Goal: Book appointment/travel/reservation

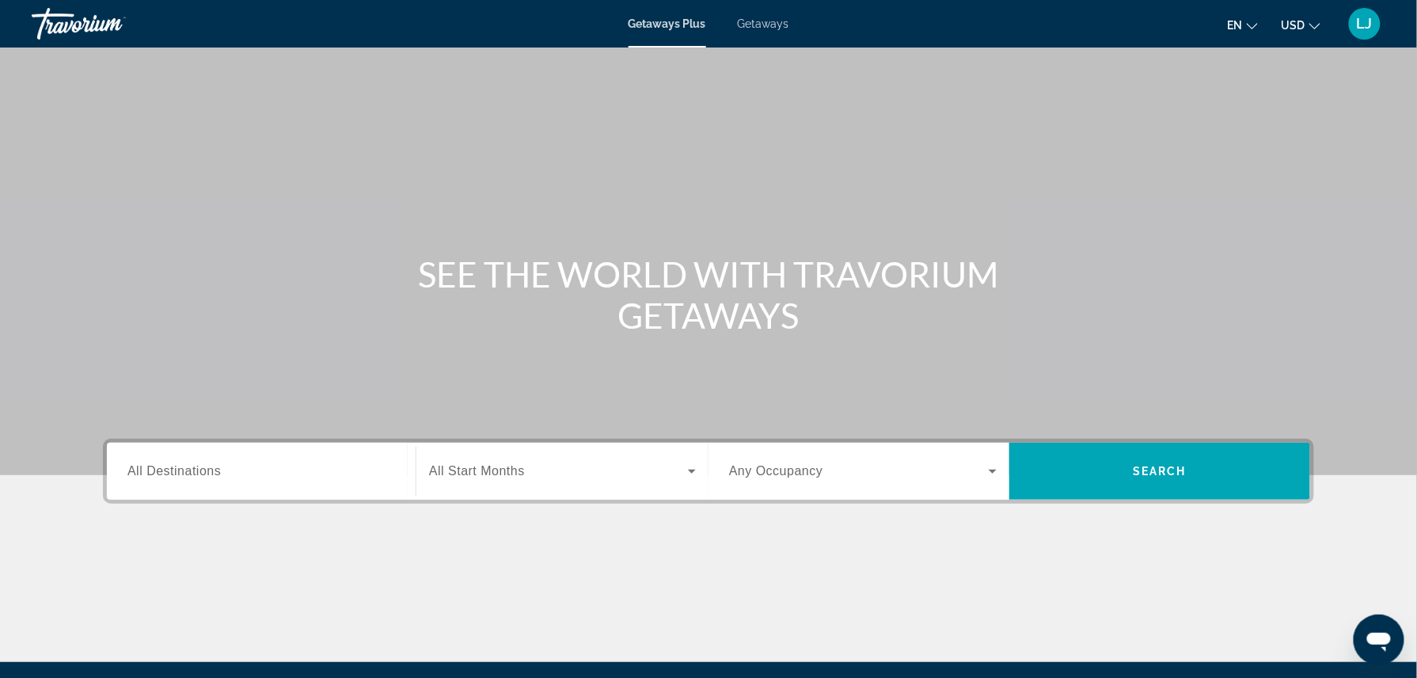
click at [759, 22] on span "Getaways" at bounding box center [763, 23] width 51 height 13
click at [239, 472] on input "Destination All Destinations" at bounding box center [261, 471] width 268 height 19
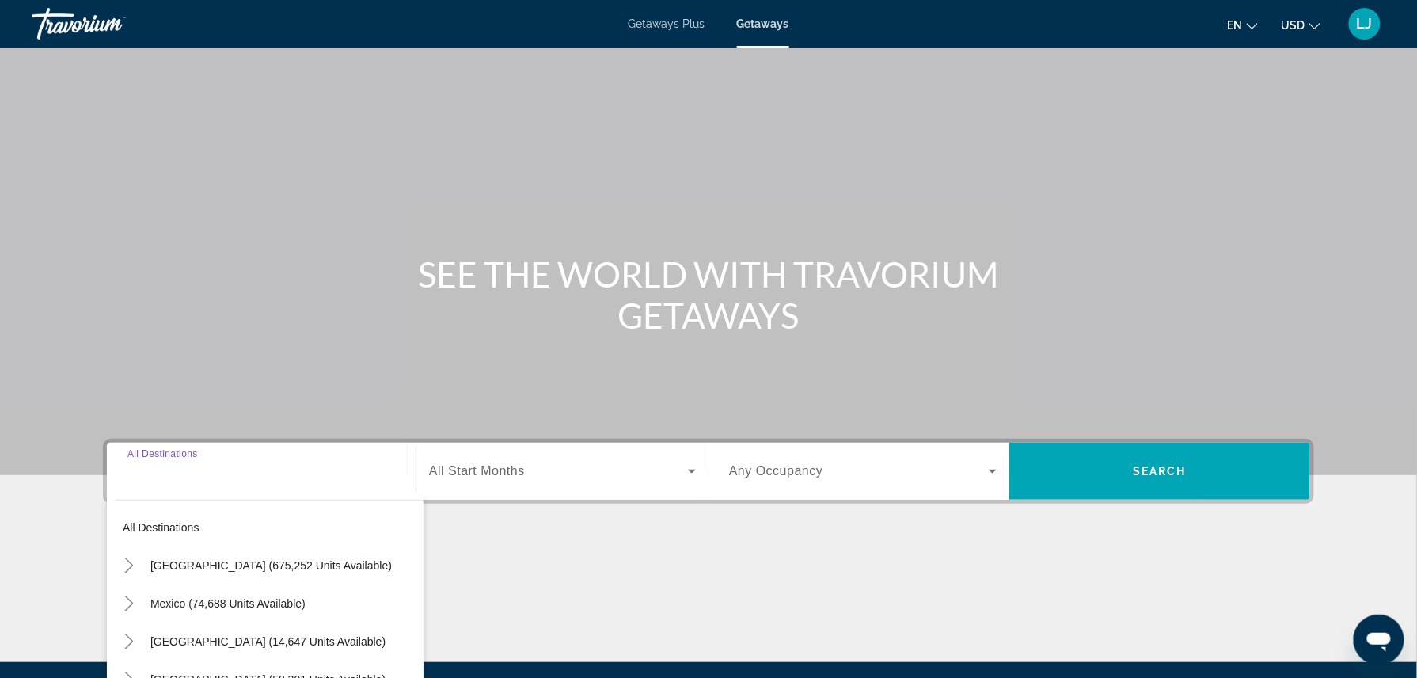
scroll to position [177, 0]
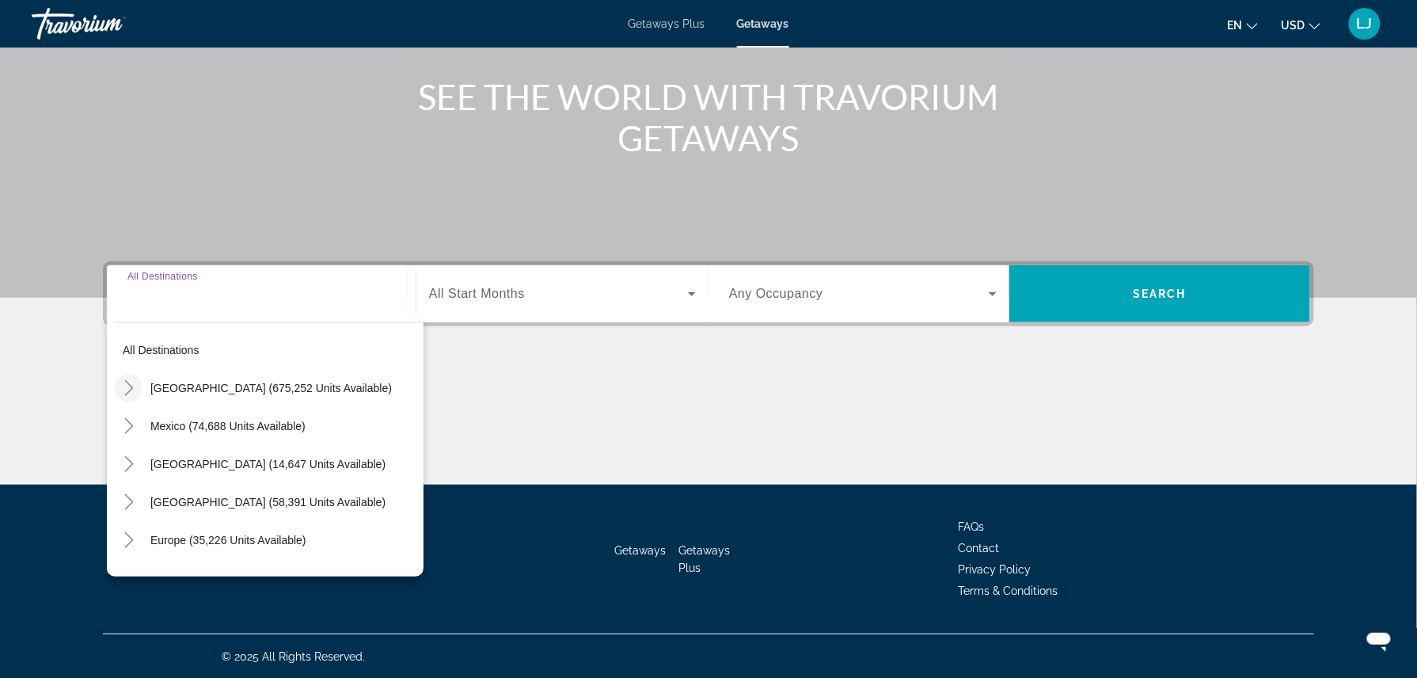
click at [131, 391] on icon "Toggle United States (675,252 units available)" at bounding box center [129, 388] width 16 height 16
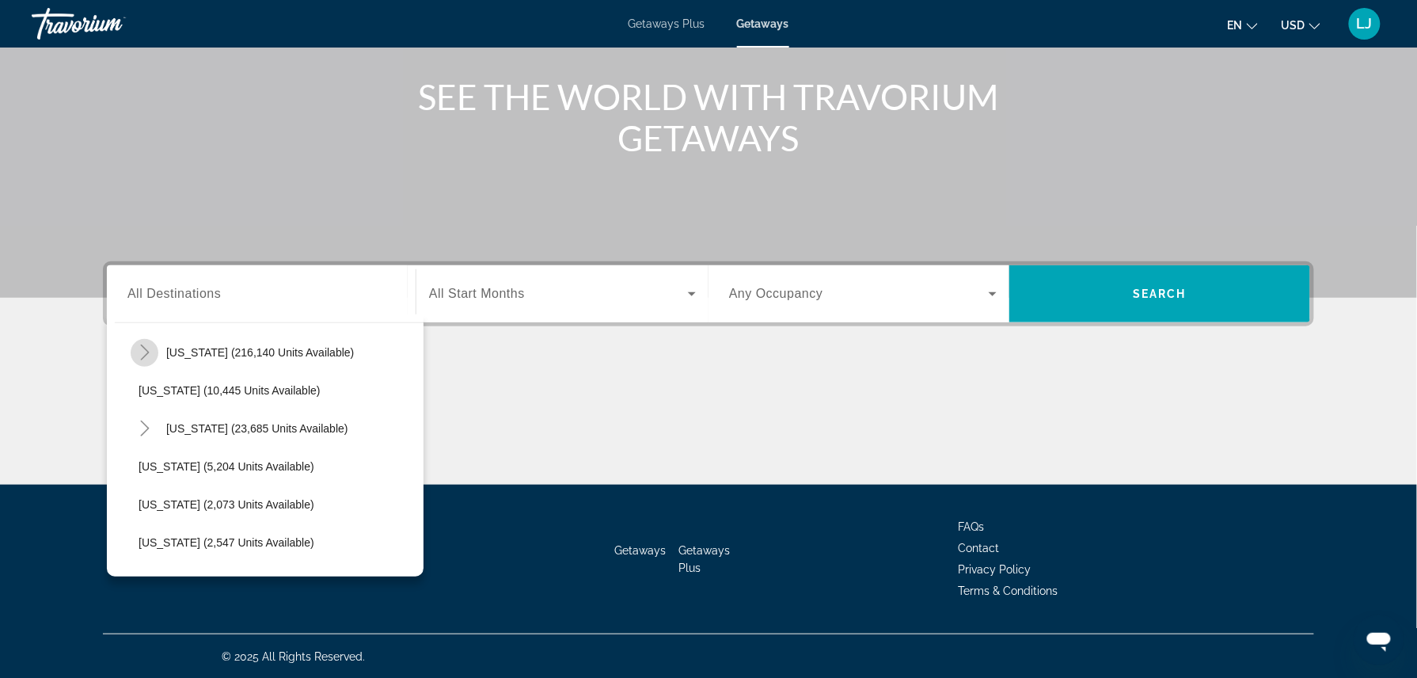
click at [150, 365] on mat-icon "Toggle Florida (216,140 units available)" at bounding box center [145, 353] width 28 height 28
click at [168, 472] on span "Search widget" at bounding box center [285, 466] width 277 height 38
type input "**********"
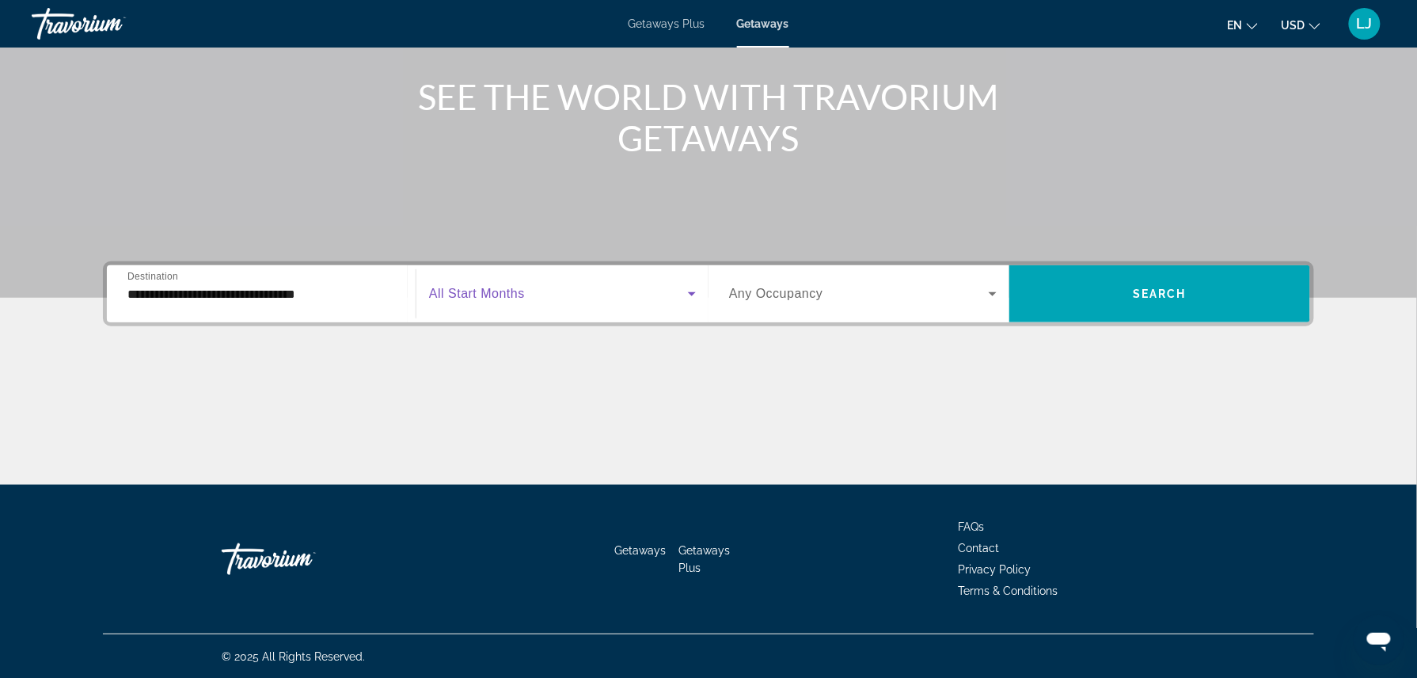
click at [477, 284] on span "Search widget" at bounding box center [558, 293] width 259 height 19
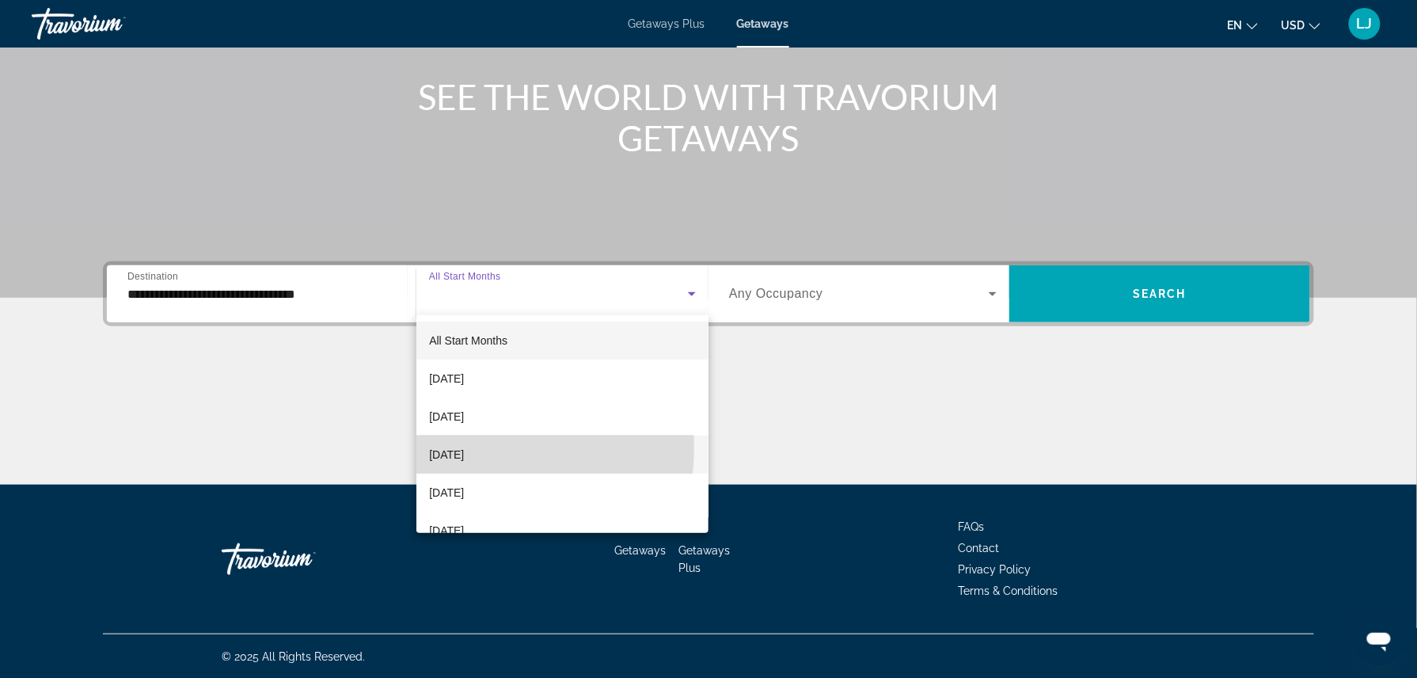
click at [464, 447] on span "[DATE]" at bounding box center [446, 454] width 35 height 19
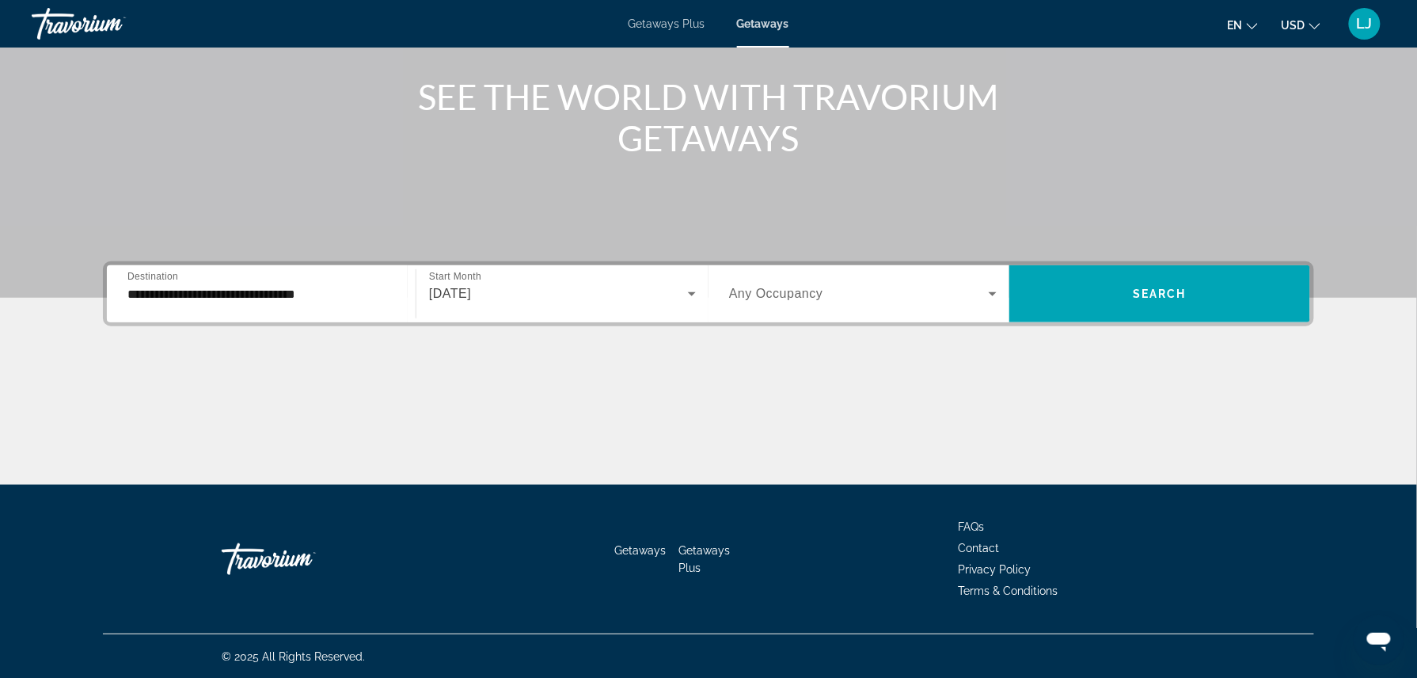
click at [778, 307] on div "Search widget" at bounding box center [863, 294] width 268 height 44
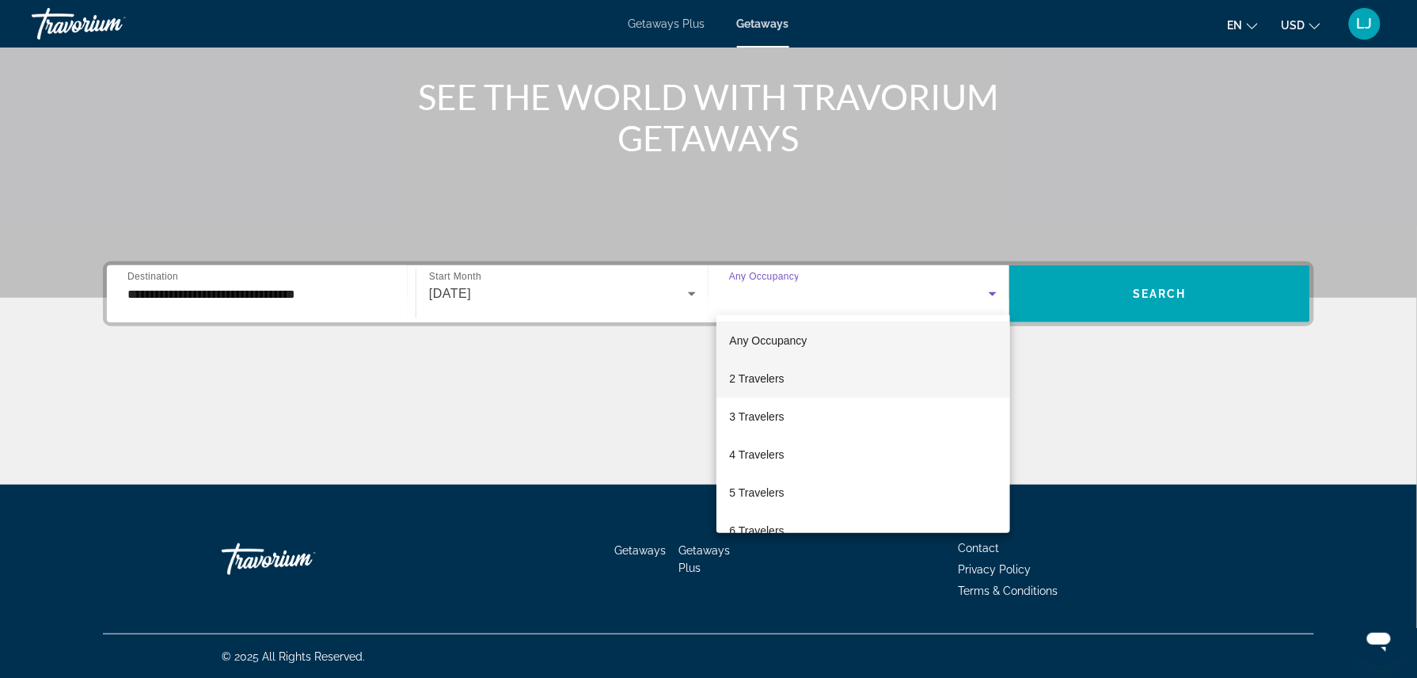
click at [770, 379] on span "2 Travelers" at bounding box center [756, 378] width 55 height 19
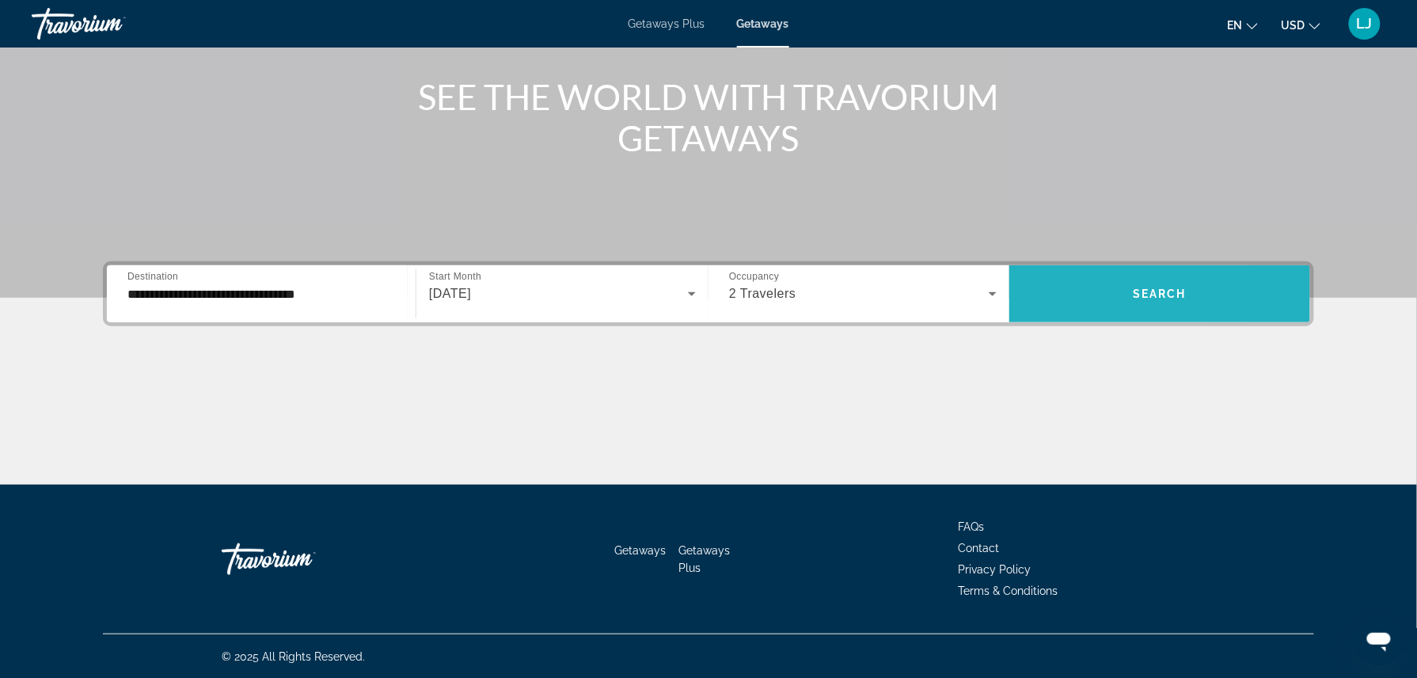
click at [1080, 295] on span "Search widget" at bounding box center [1160, 294] width 301 height 38
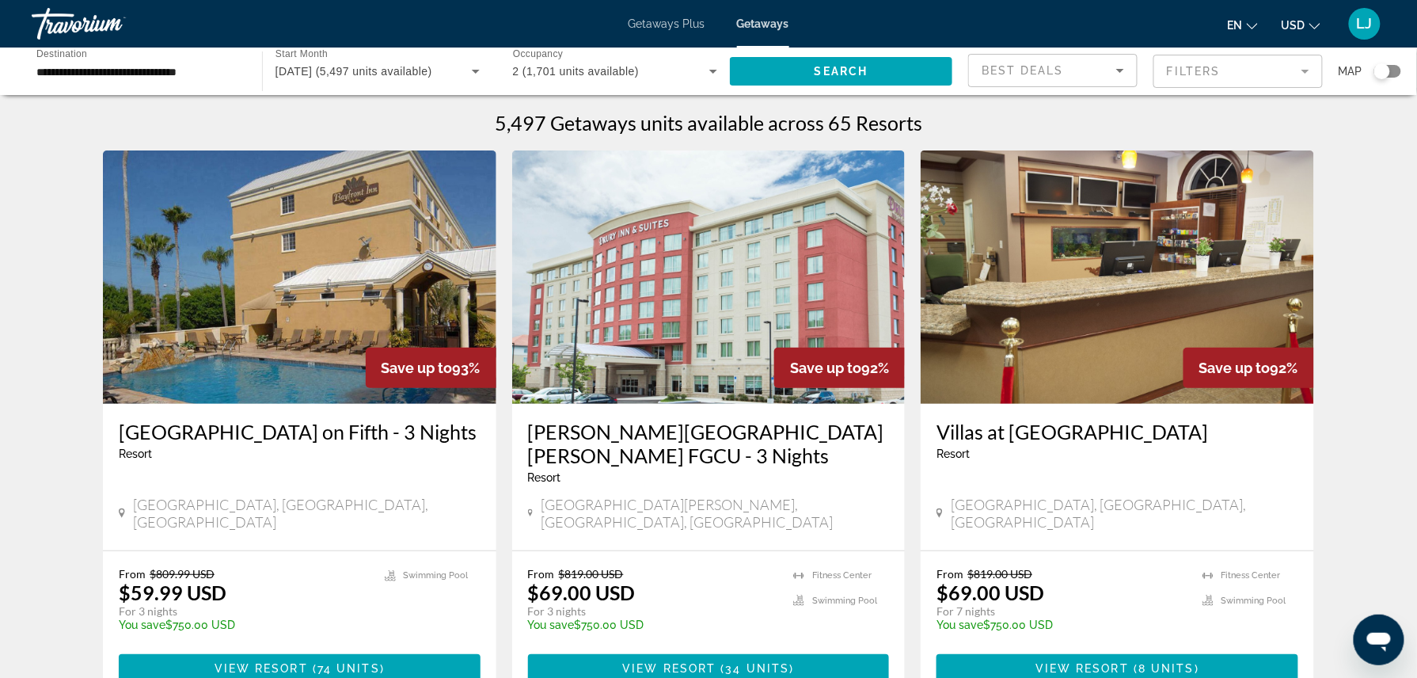
click at [1125, 86] on div "Best Deals" at bounding box center [1053, 71] width 168 height 32
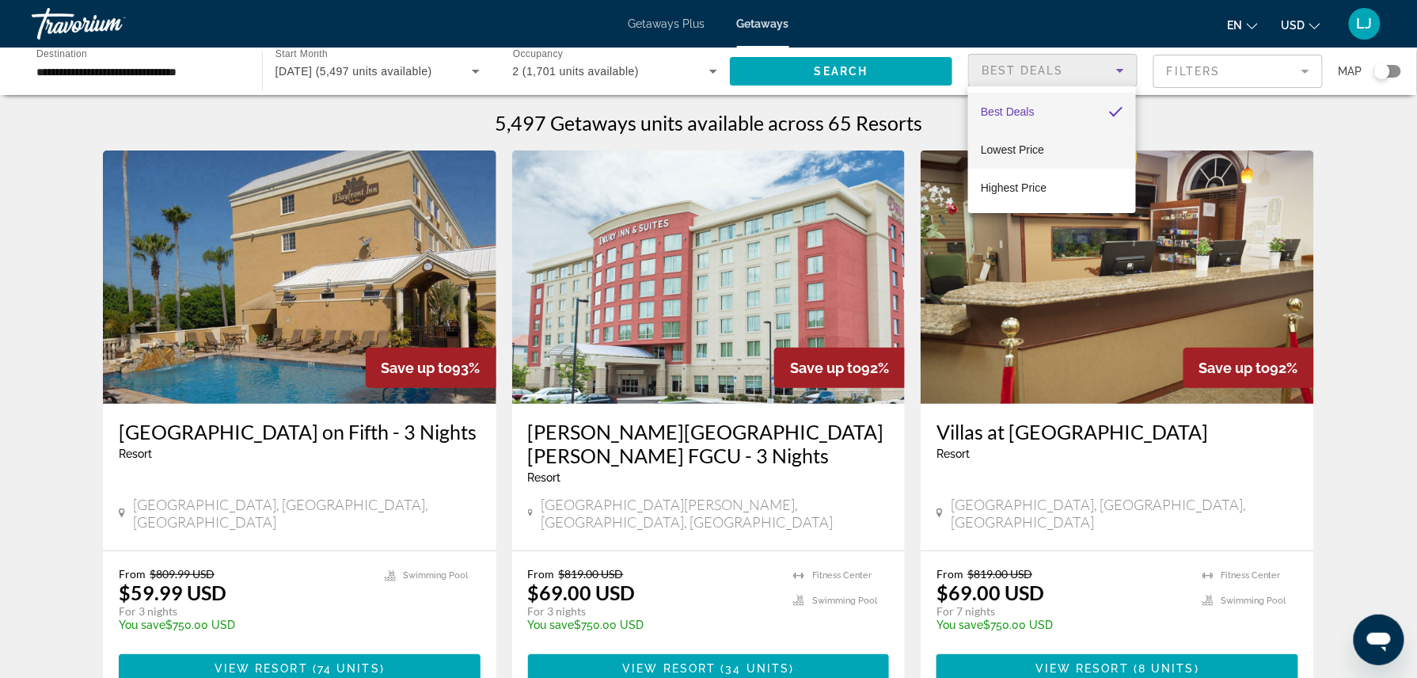
click at [1071, 147] on mat-option "Lowest Price" at bounding box center [1052, 150] width 168 height 38
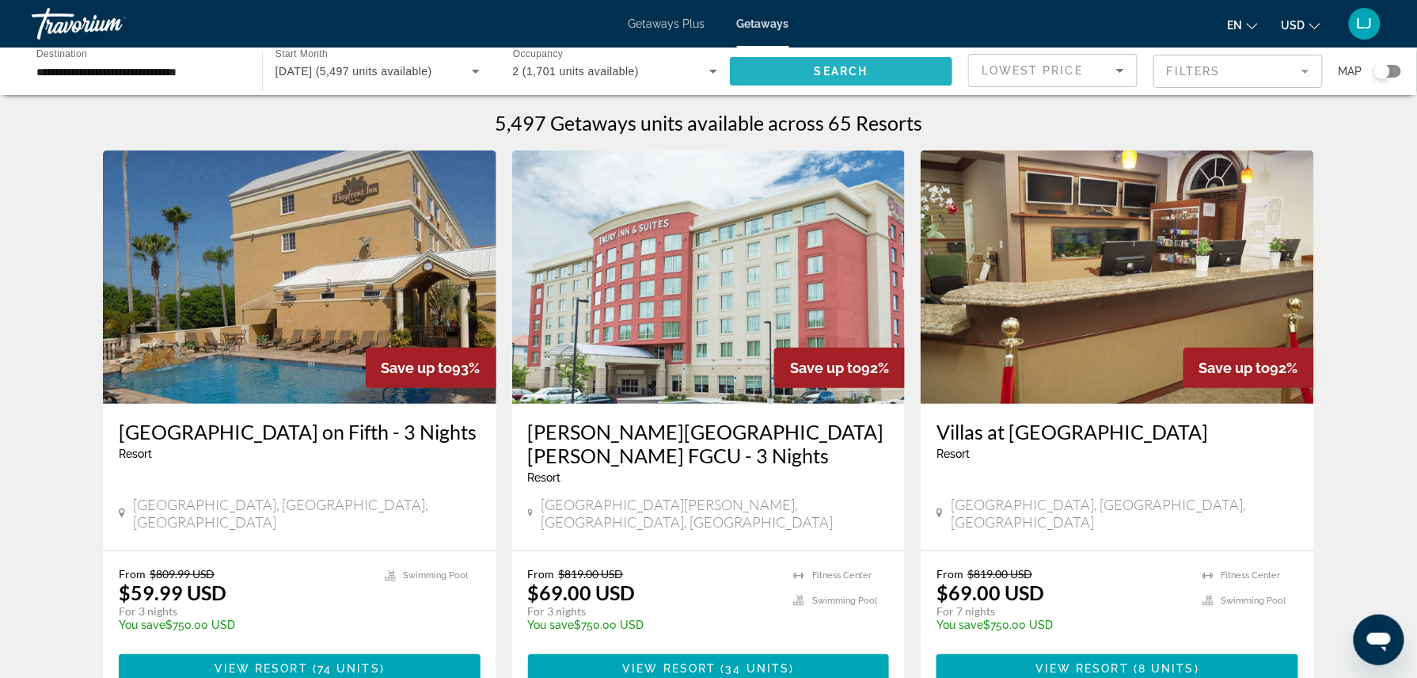
click at [865, 71] on span "Search" at bounding box center [842, 71] width 54 height 13
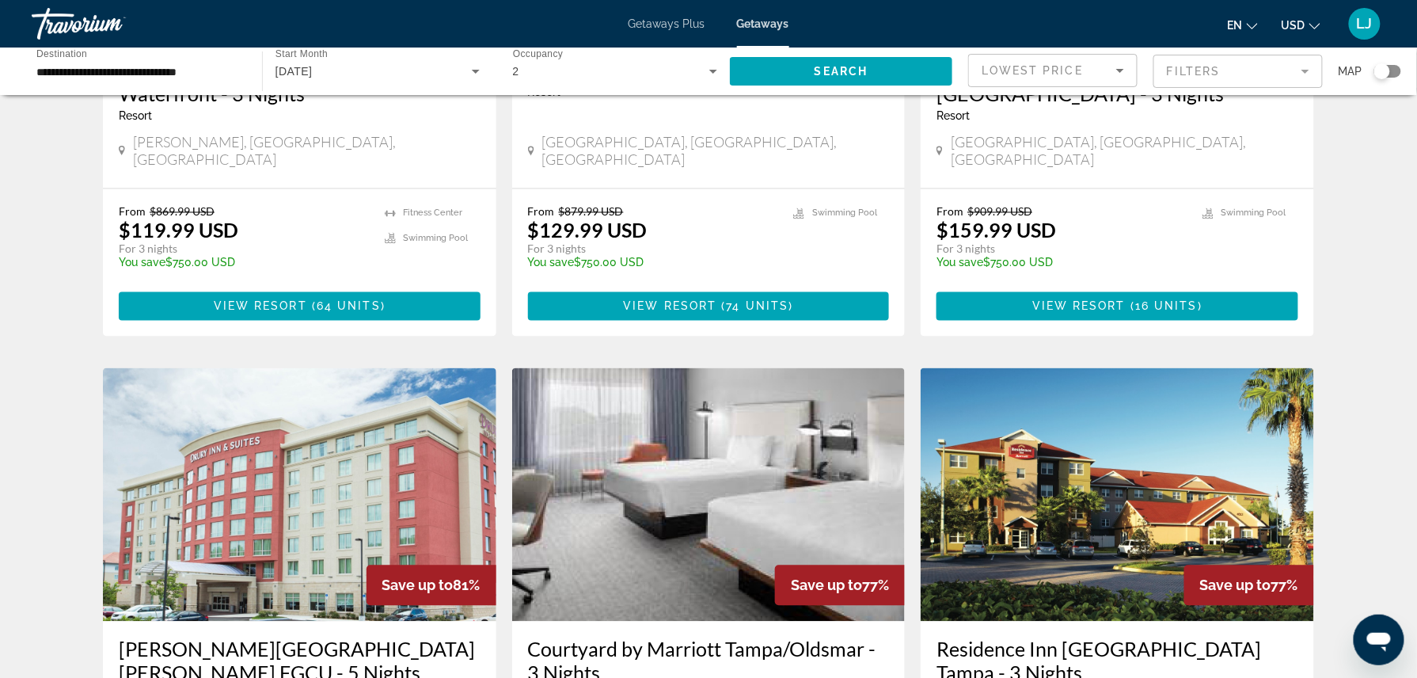
scroll to position [995, 0]
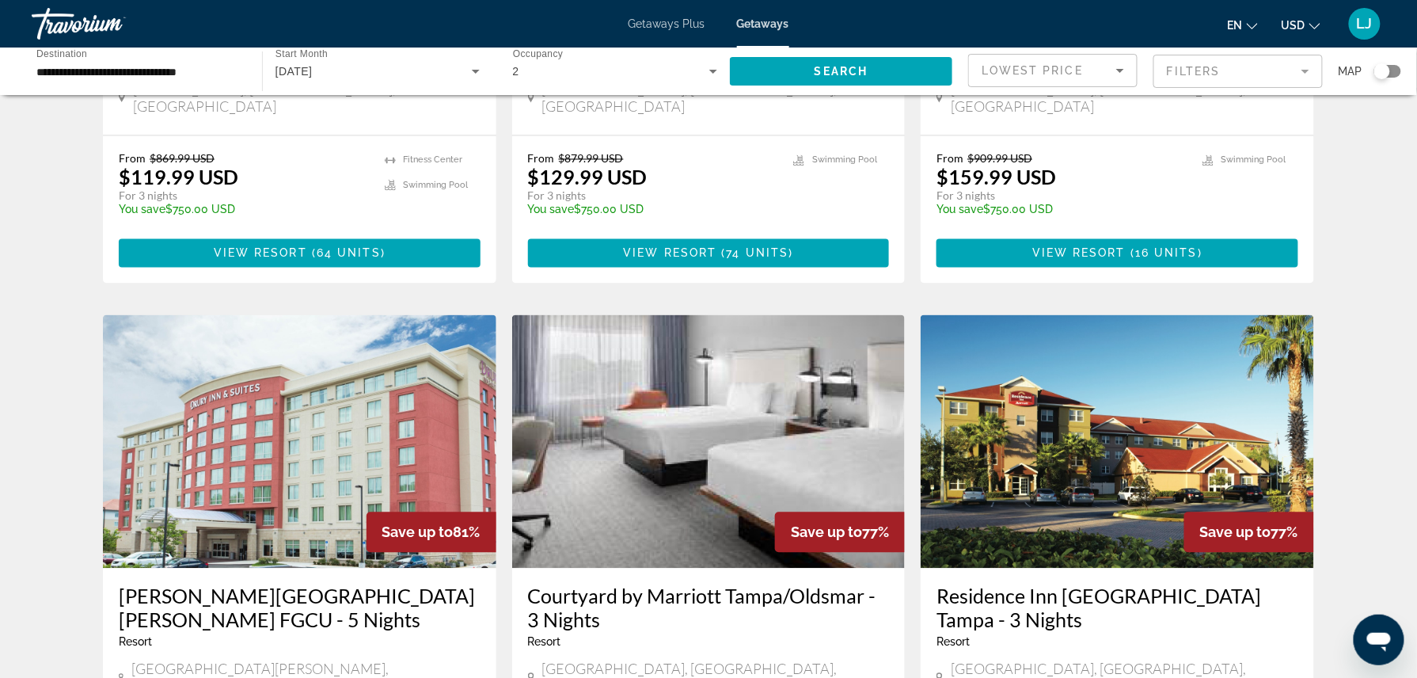
drag, startPoint x: 1410, startPoint y: 386, endPoint x: 1405, endPoint y: 424, distance: 38.3
click at [1405, 424] on div "5,495 Getaways units available across 65 Resorts Save up to 93% Bayfront Inn on…" at bounding box center [708, 311] width 1417 height 2390
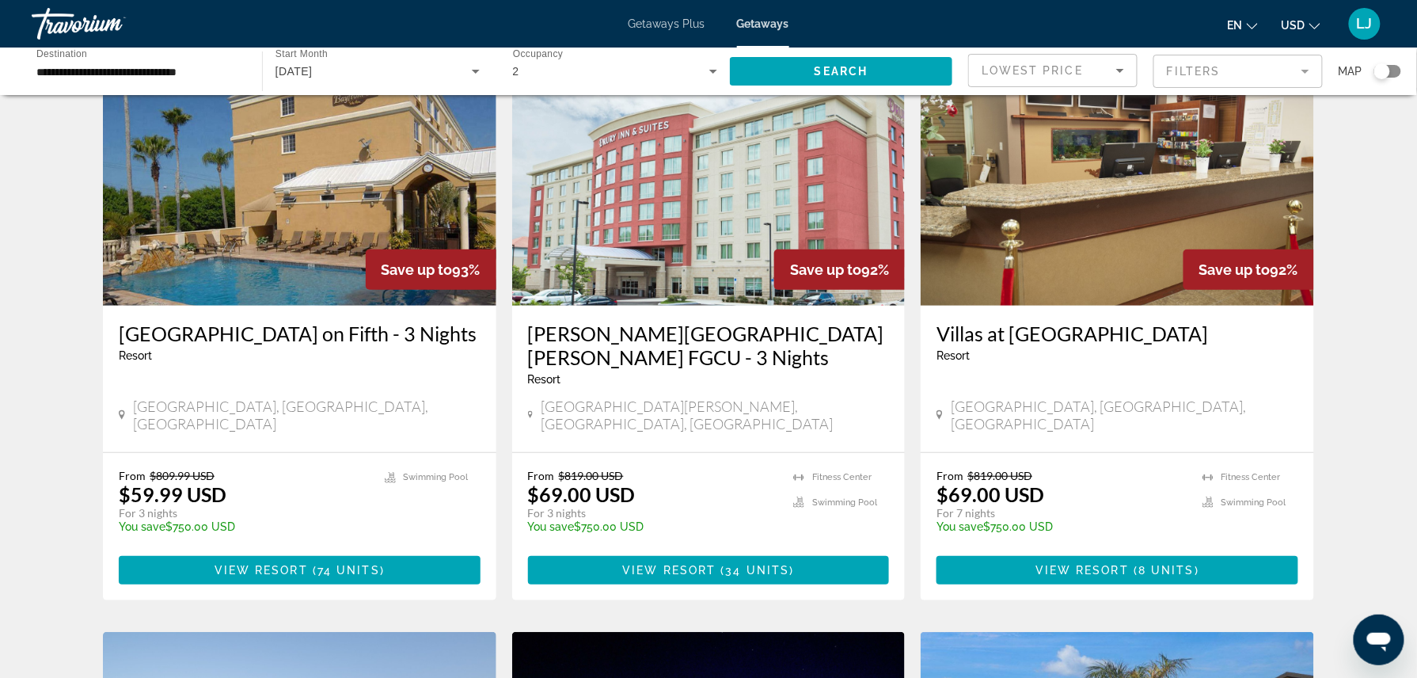
scroll to position [0, 0]
